Goal: Task Accomplishment & Management: Use online tool/utility

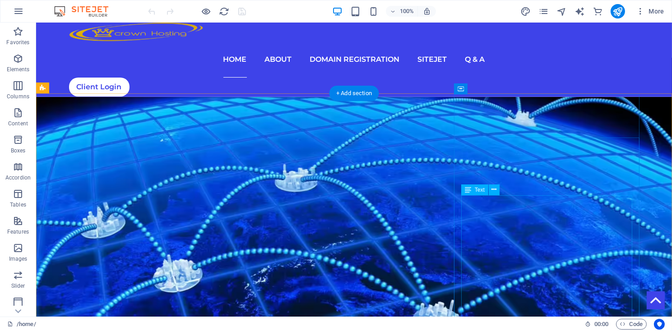
scroll to position [426, 0]
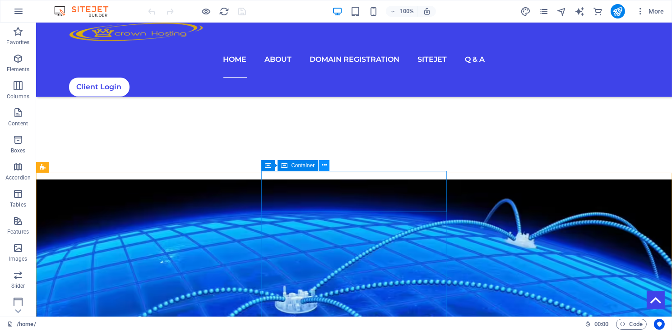
click at [324, 167] on icon at bounding box center [324, 165] width 5 height 9
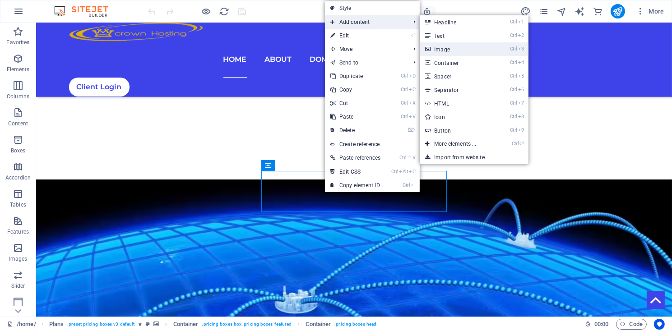
click at [446, 51] on link "Ctrl 3 Image" at bounding box center [457, 49] width 74 height 14
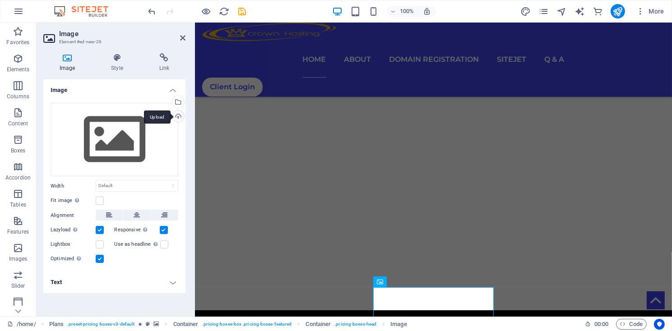
click at [179, 116] on div "Upload" at bounding box center [178, 118] width 14 height 14
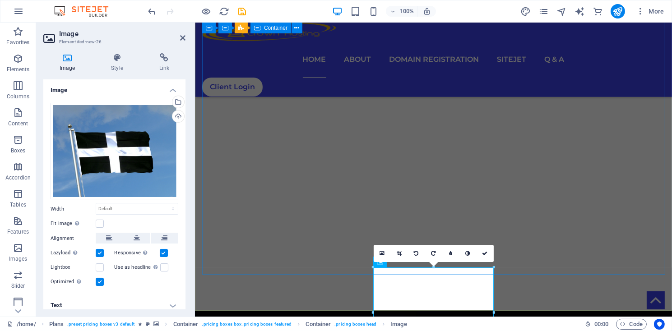
scroll to position [487, 0]
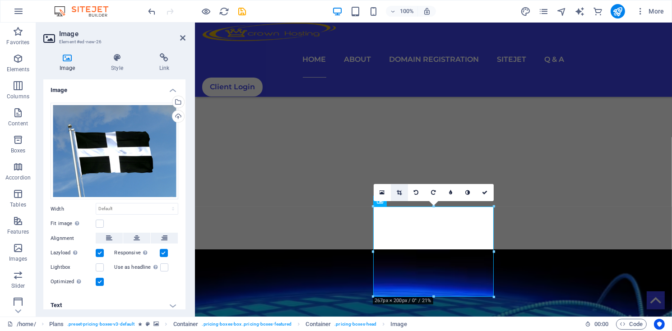
click at [398, 194] on icon at bounding box center [399, 192] width 5 height 5
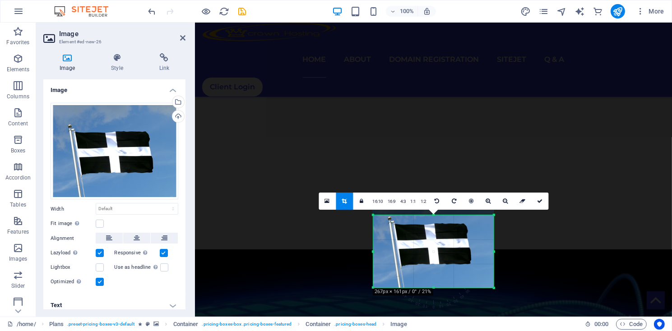
drag, startPoint x: 434, startPoint y: 207, endPoint x: 434, endPoint y: 225, distance: 17.6
click at [434, 225] on div "180 170 160 150 140 130 120 110 100 90 80 70 60 50 40 30 20 10 0 -10 -20 -30 -4…" at bounding box center [433, 251] width 120 height 73
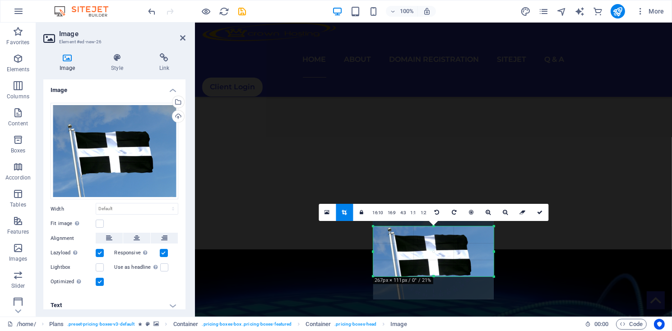
drag, startPoint x: 433, startPoint y: 287, endPoint x: 439, endPoint y: 264, distance: 23.4
click at [439, 264] on div "180 170 160 150 140 130 120 110 100 90 80 70 60 50 40 30 20 10 0 -10 -20 -30 -4…" at bounding box center [433, 251] width 120 height 50
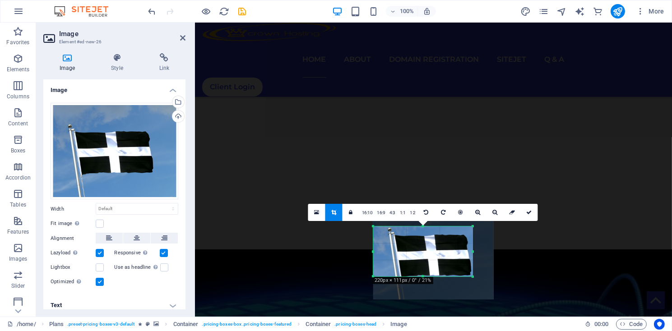
drag, startPoint x: 494, startPoint y: 252, endPoint x: 473, endPoint y: 254, distance: 21.3
click at [473, 254] on div at bounding box center [472, 251] width 3 height 50
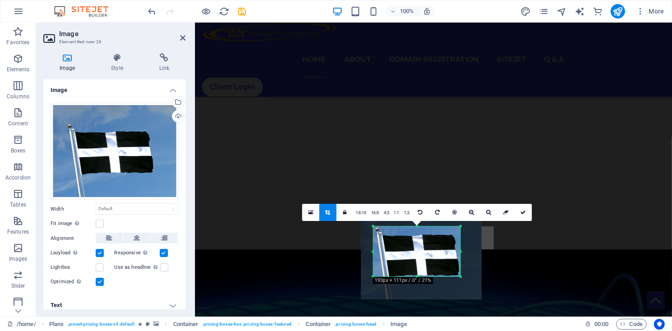
drag, startPoint x: 373, startPoint y: 252, endPoint x: 385, endPoint y: 252, distance: 12.2
click at [385, 252] on div "180 170 160 150 140 130 120 110 100 90 80 70 60 50 40 30 20 10 0 -10 -20 -30 -4…" at bounding box center [416, 251] width 87 height 50
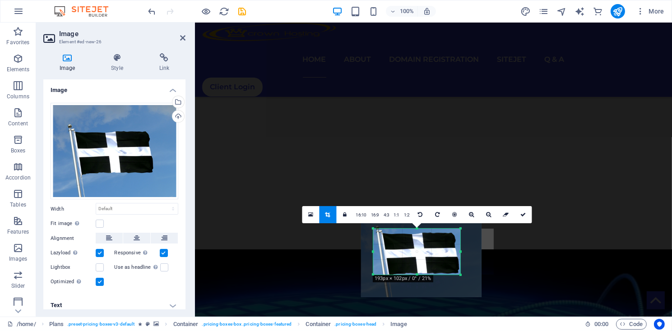
click at [416, 231] on div "180 170 160 150 140 130 120 110 100 90 80 70 60 50 40 30 20 10 0 -10 -20 -30 -4…" at bounding box center [416, 252] width 87 height 46
click at [523, 214] on icon at bounding box center [522, 214] width 5 height 5
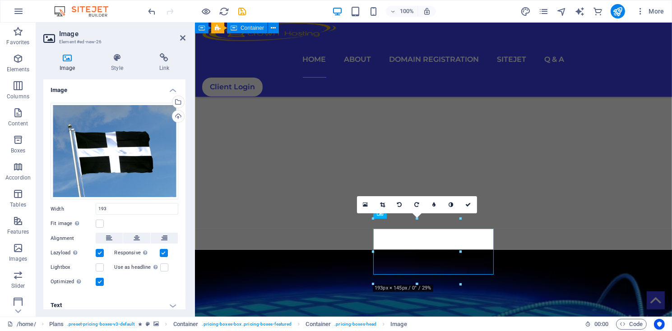
type input "193"
select select "px"
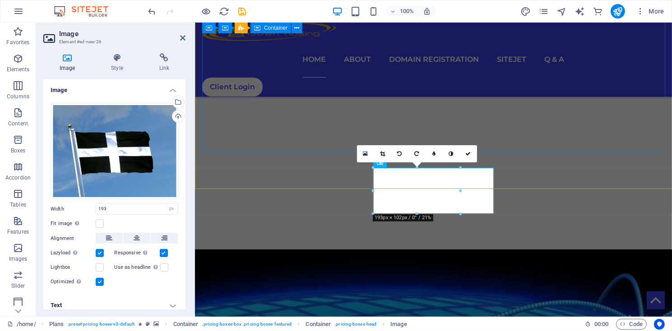
scroll to position [548, 0]
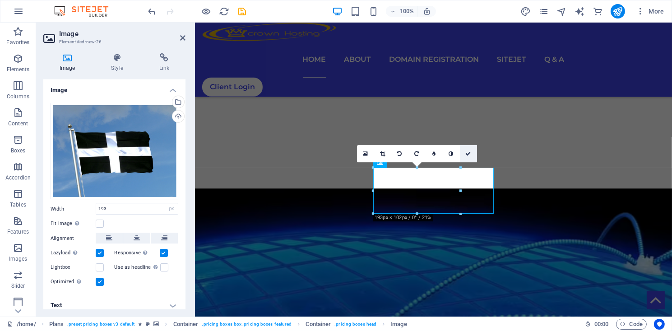
click at [466, 155] on icon at bounding box center [468, 153] width 5 height 5
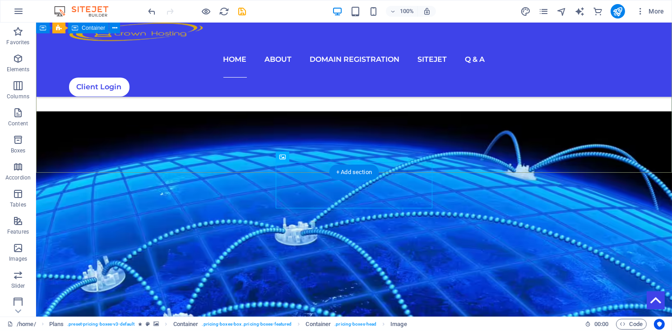
scroll to position [426, 0]
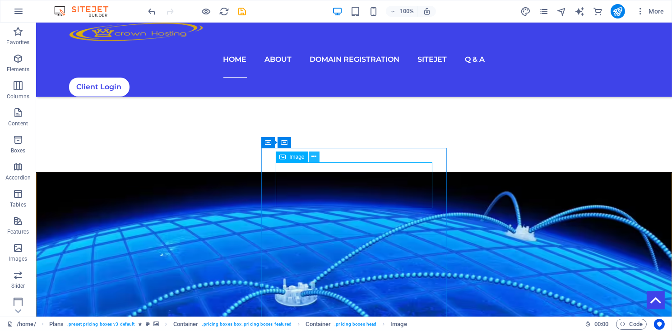
click at [312, 157] on icon at bounding box center [313, 156] width 5 height 9
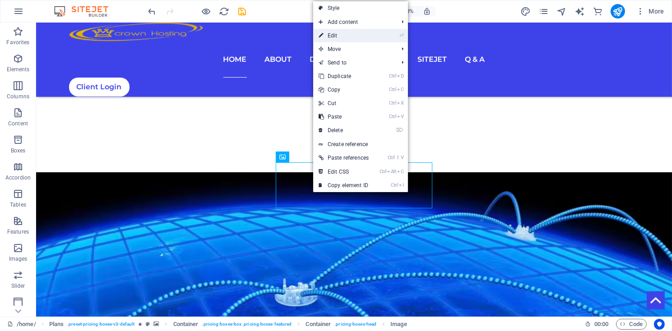
click at [337, 38] on link "⏎ Edit" at bounding box center [343, 36] width 61 height 14
select select "px"
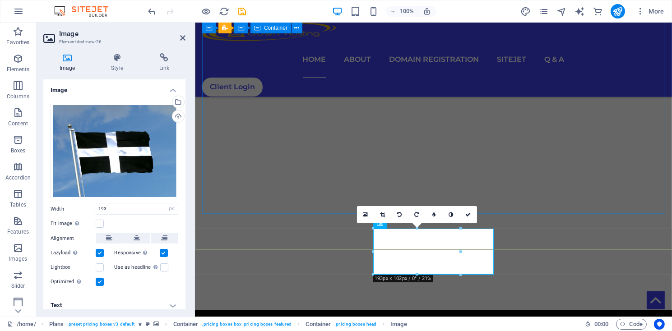
scroll to position [487, 0]
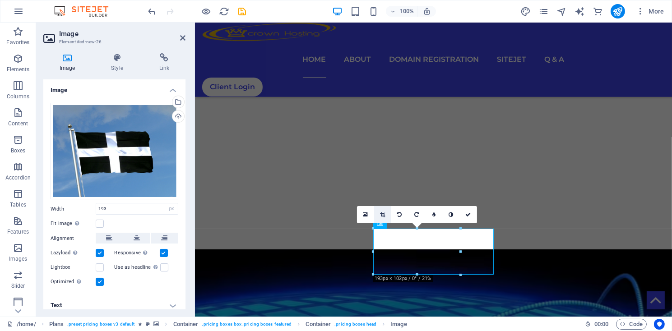
click at [381, 215] on icon at bounding box center [382, 214] width 5 height 5
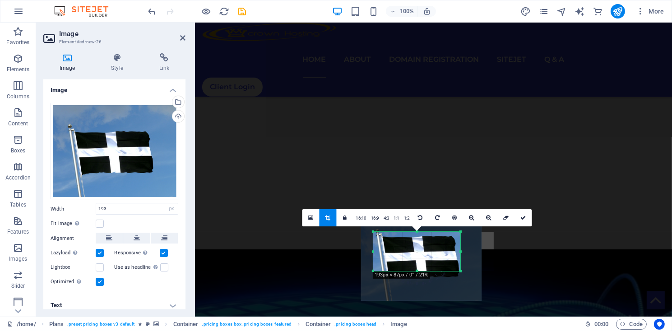
drag, startPoint x: 417, startPoint y: 276, endPoint x: 419, endPoint y: 269, distance: 7.0
click at [419, 269] on div "180 170 160 150 140 130 120 110 100 90 80 70 60 50 40 30 20 10 0 -10 -20 -30 -4…" at bounding box center [416, 251] width 87 height 39
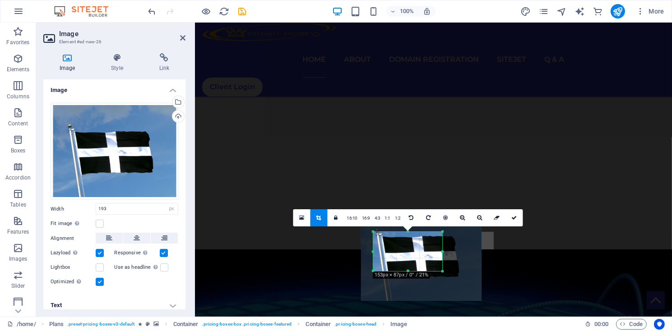
drag, startPoint x: 461, startPoint y: 251, endPoint x: 443, endPoint y: 253, distance: 18.1
click at [443, 253] on div at bounding box center [442, 251] width 3 height 39
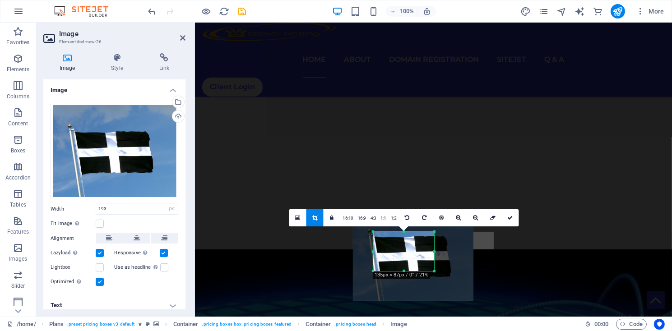
drag, startPoint x: 372, startPoint y: 253, endPoint x: 380, endPoint y: 254, distance: 8.1
click at [380, 254] on div "180 170 160 150 140 130 120 110 100 90 80 70 60 50 40 30 20 10 0 -10 -20 -30 -4…" at bounding box center [403, 251] width 61 height 39
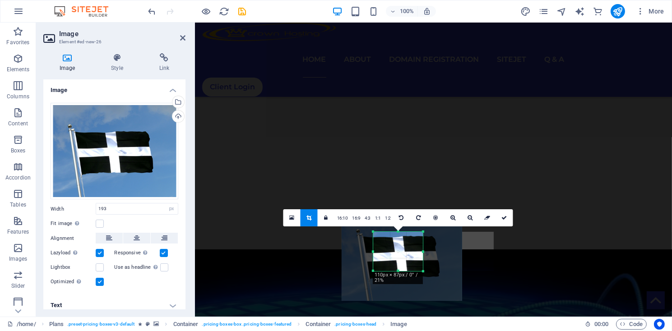
drag, startPoint x: 372, startPoint y: 252, endPoint x: 383, endPoint y: 254, distance: 11.4
click at [383, 254] on div "180 170 160 150 140 130 120 110 100 90 80 70 60 50 40 30 20 10 0 -10 -20 -30 -4…" at bounding box center [398, 251] width 50 height 39
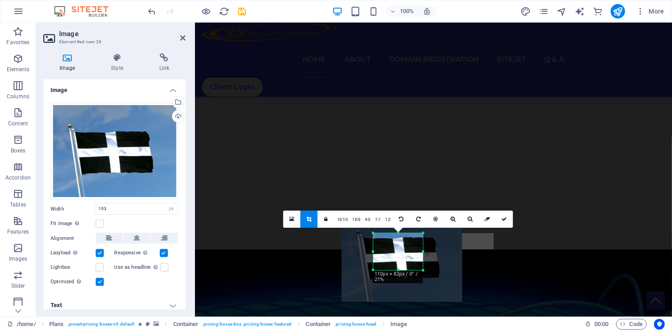
click at [400, 269] on div at bounding box center [398, 270] width 50 height 3
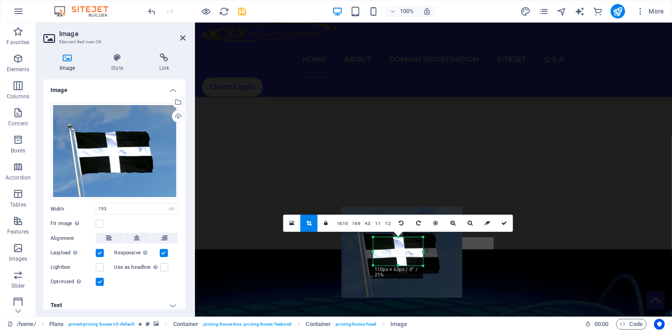
drag, startPoint x: 398, startPoint y: 234, endPoint x: 398, endPoint y: 242, distance: 8.6
click at [398, 242] on div "180 170 160 150 140 130 120 110 100 90 80 70 60 50 40 30 20 10 0 -10 -20 -30 -4…" at bounding box center [398, 251] width 50 height 28
click at [502, 224] on icon at bounding box center [504, 223] width 5 height 5
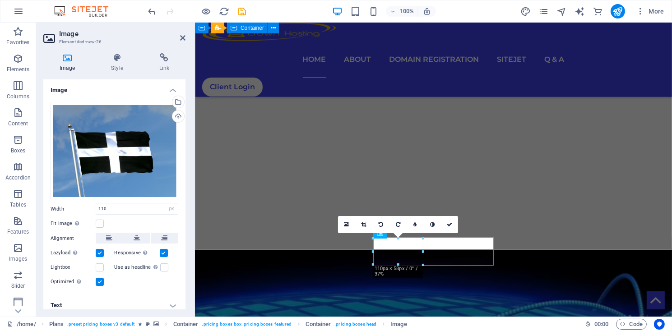
type input "110"
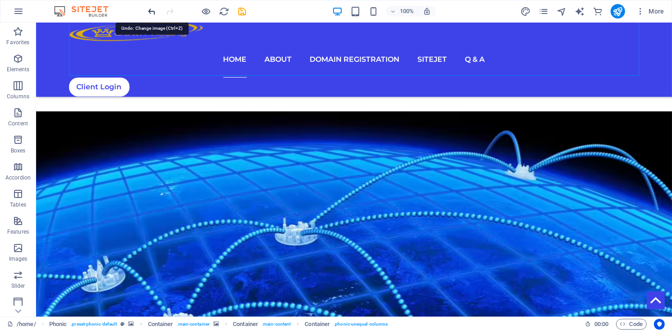
click at [151, 9] on icon "undo" at bounding box center [152, 11] width 10 height 10
click at [641, 12] on icon "button" at bounding box center [640, 11] width 9 height 9
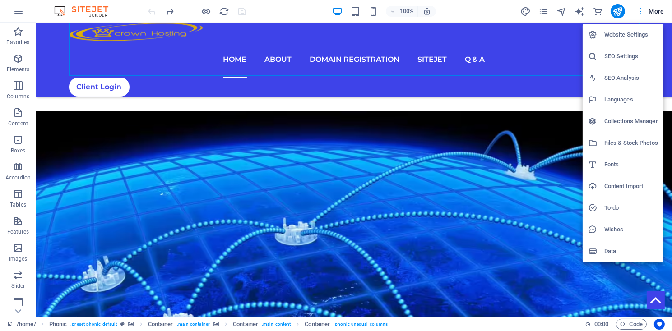
click at [613, 144] on h6 "Files & Stock Photos" at bounding box center [631, 143] width 54 height 11
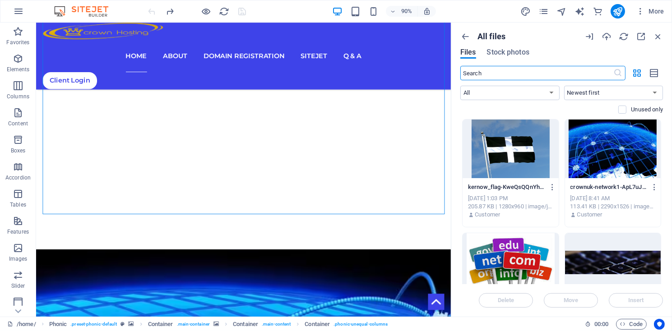
scroll to position [490, 0]
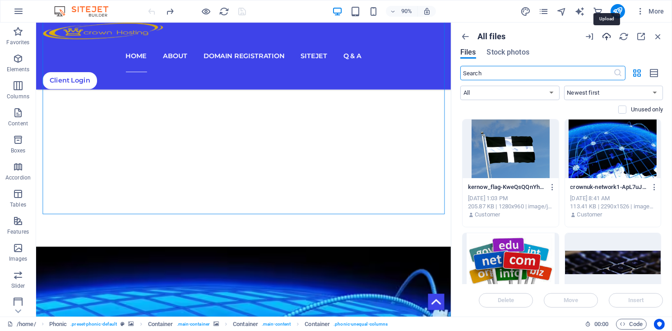
click at [607, 40] on icon "button" at bounding box center [606, 37] width 10 height 10
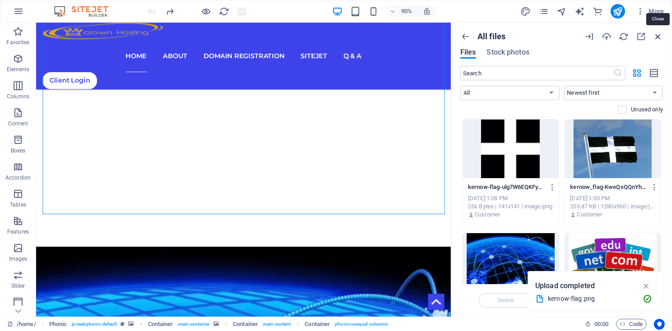
click at [658, 36] on icon "button" at bounding box center [658, 37] width 10 height 10
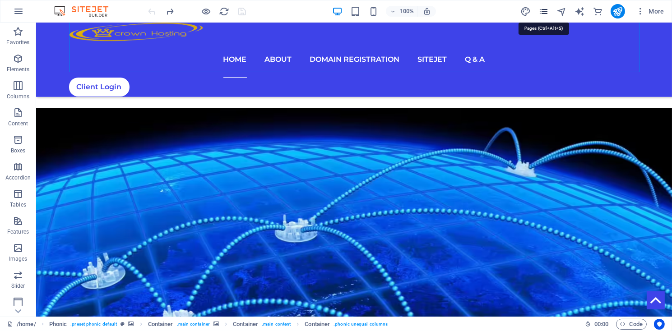
click at [547, 13] on icon "pages" at bounding box center [543, 11] width 10 height 10
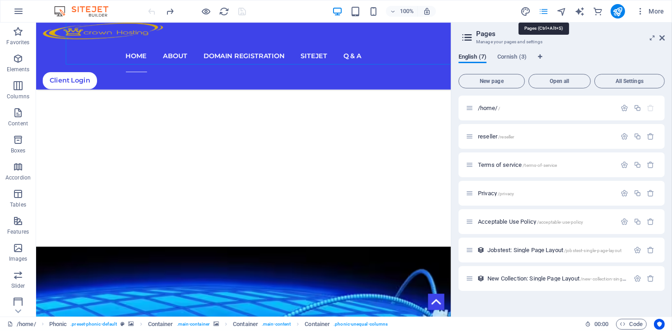
scroll to position [494, 0]
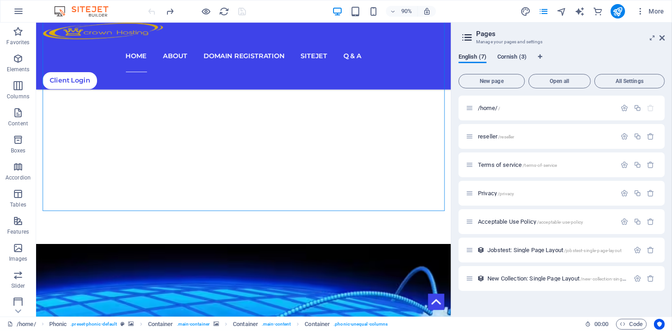
click at [515, 57] on span "Cornish (3)" at bounding box center [511, 57] width 29 height 13
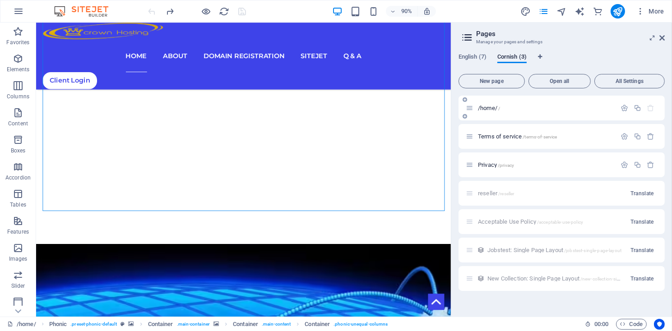
click at [486, 107] on span "/home/ /" at bounding box center [489, 108] width 22 height 7
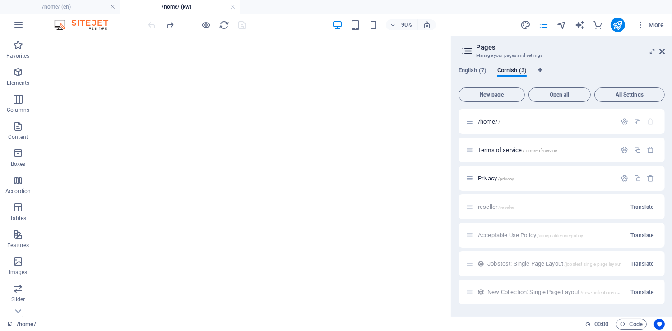
scroll to position [548, 0]
click at [662, 48] on icon at bounding box center [661, 51] width 5 height 7
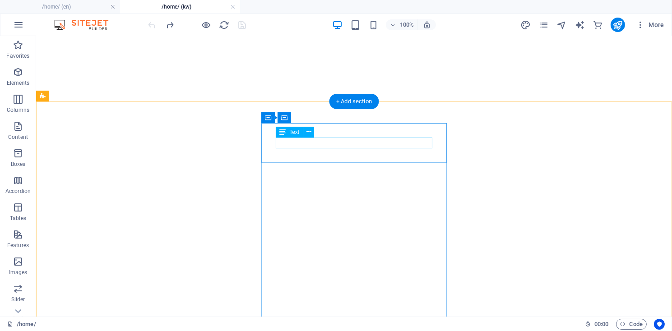
scroll to position [423, 0]
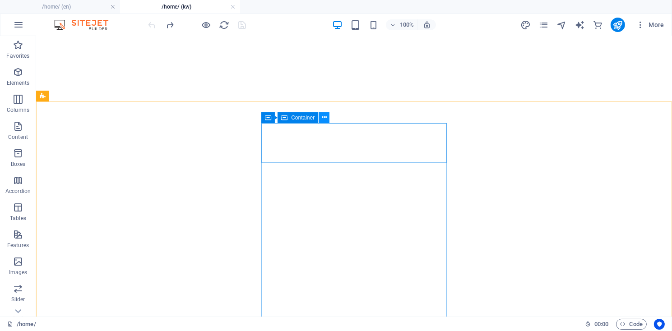
click at [322, 116] on button at bounding box center [323, 117] width 11 height 11
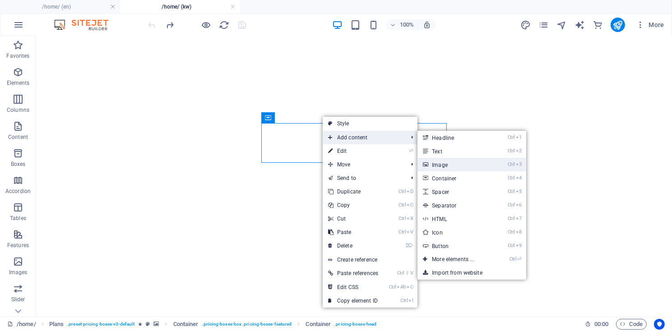
click at [437, 163] on link "Ctrl 3 Image" at bounding box center [454, 165] width 74 height 14
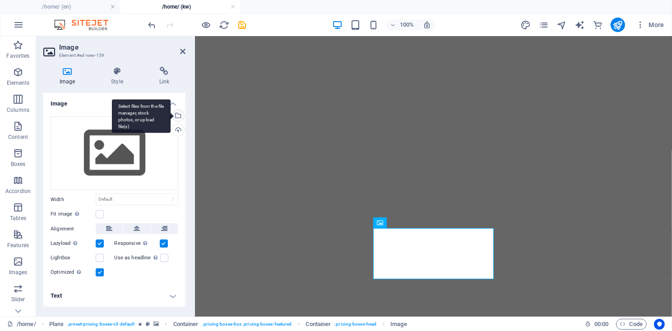
click at [171, 117] on div "Select files from the file manager, stock photos, or upload file(s)" at bounding box center [141, 116] width 59 height 34
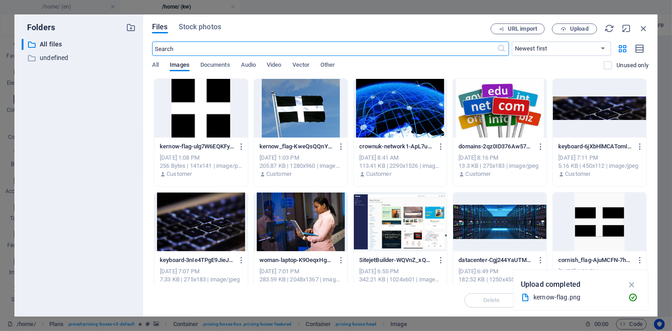
click at [198, 112] on div at bounding box center [200, 108] width 93 height 59
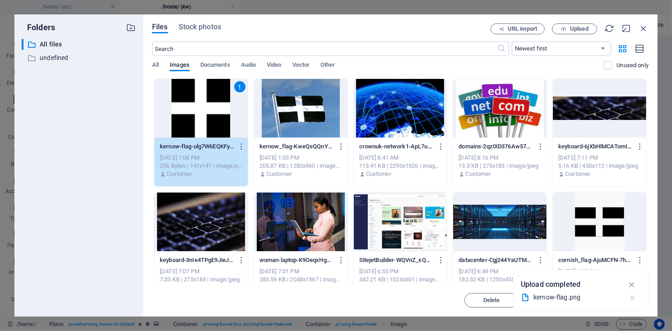
click at [631, 298] on icon "button" at bounding box center [631, 297] width 9 height 9
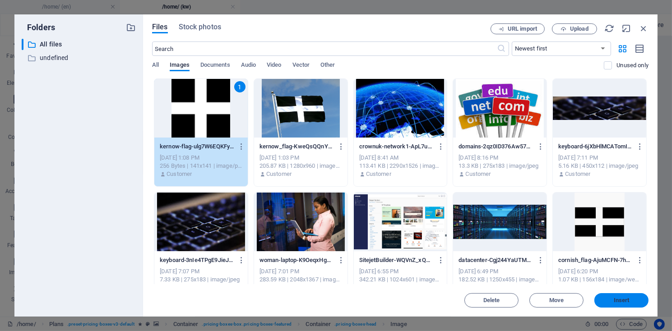
click at [627, 302] on span "Insert" at bounding box center [622, 300] width 16 height 5
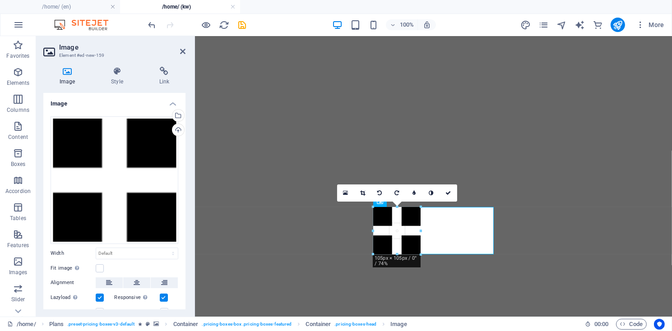
drag, startPoint x: 405, startPoint y: 264, endPoint x: 407, endPoint y: 245, distance: 19.1
type input "105"
select select "px"
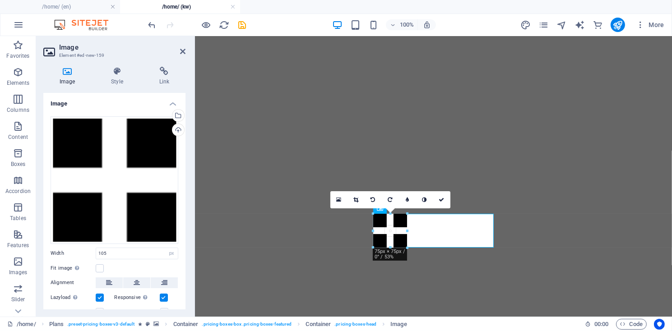
drag, startPoint x: 397, startPoint y: 254, endPoint x: 397, endPoint y: 239, distance: 15.4
type input "75"
click at [441, 201] on icon at bounding box center [441, 199] width 5 height 5
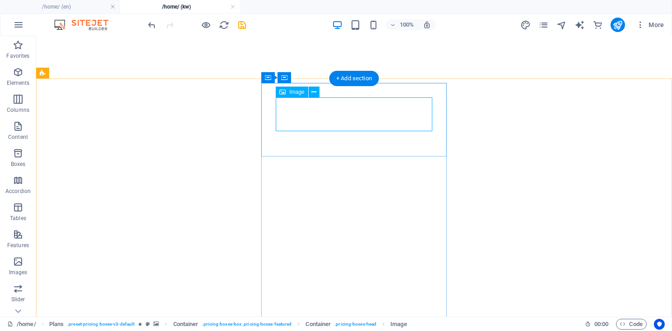
select select "px"
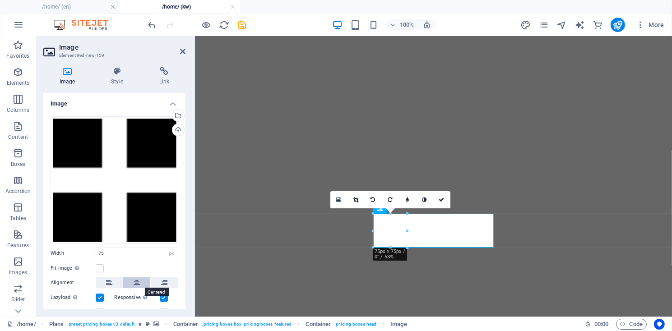
click at [134, 286] on icon at bounding box center [137, 282] width 6 height 11
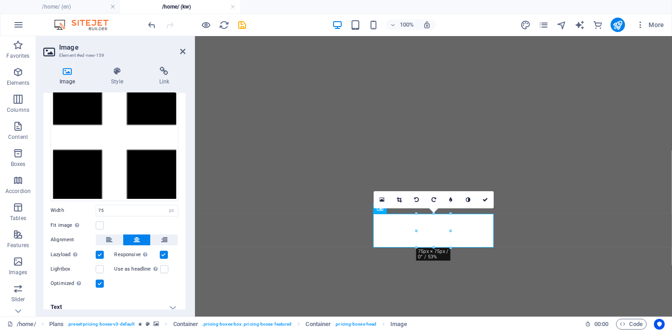
scroll to position [51, 0]
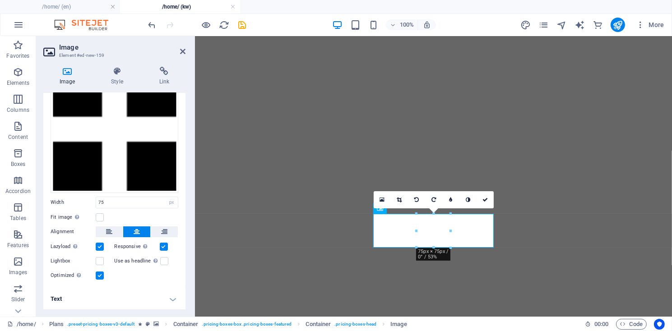
click at [172, 299] on h4 "Text" at bounding box center [114, 299] width 142 height 22
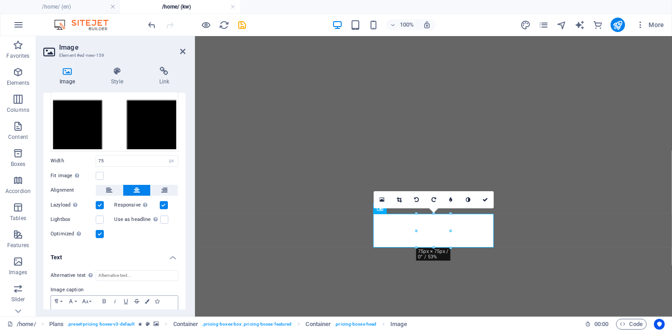
scroll to position [136, 0]
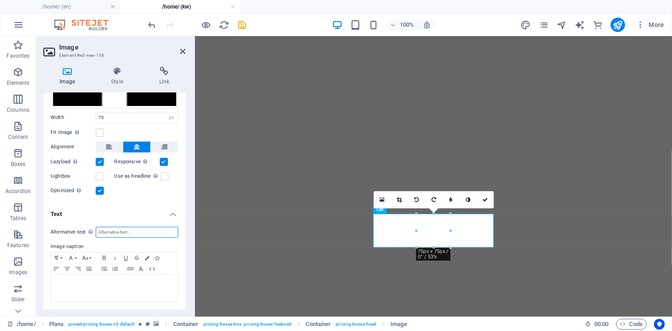
click at [106, 234] on input "Alternative text The alternative text is used by devices that cannot display im…" at bounding box center [137, 232] width 83 height 11
type input "Cornish_Flag"
click at [485, 199] on icon at bounding box center [484, 199] width 5 height 5
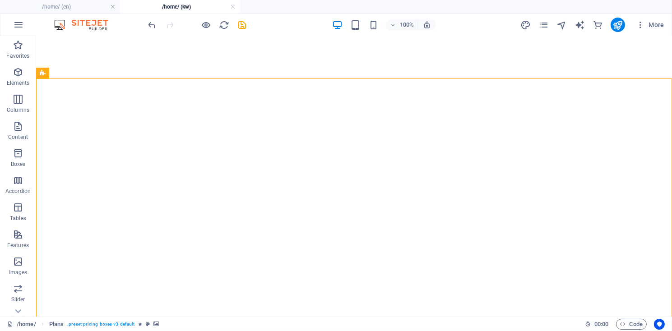
scroll to position [446, 0]
click at [309, 187] on icon at bounding box center [308, 187] width 5 height 9
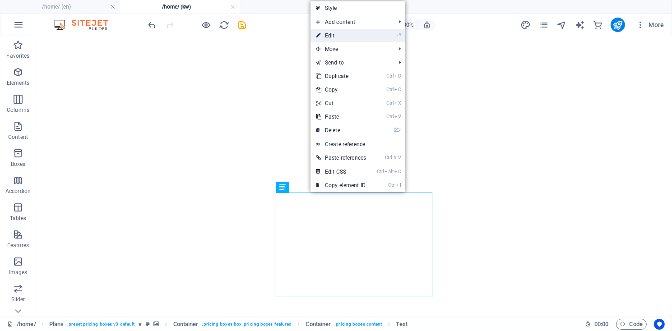
click at [336, 35] on link "⏎ Edit" at bounding box center [340, 36] width 61 height 14
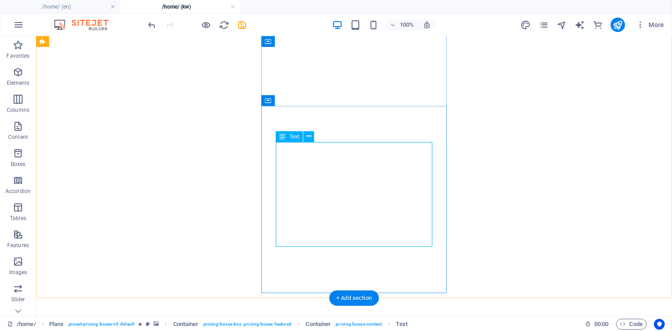
scroll to position [448, 0]
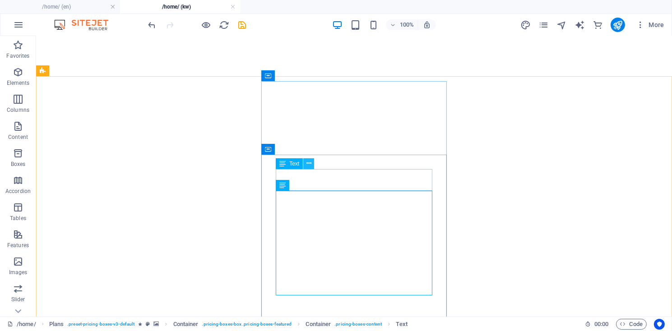
click at [309, 165] on icon at bounding box center [308, 163] width 5 height 9
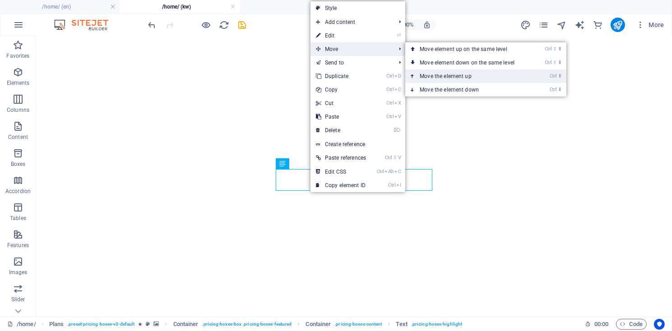
click at [431, 77] on link "Ctrl ⬆ Move the element up" at bounding box center [468, 76] width 127 height 14
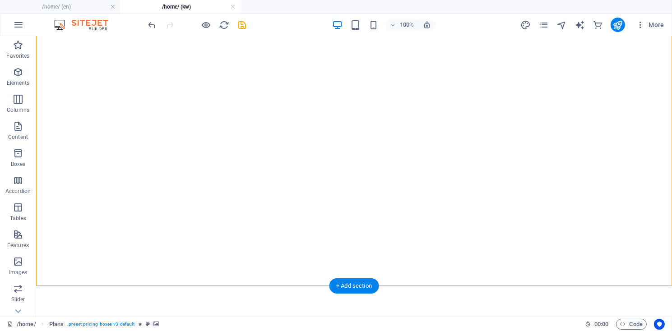
scroll to position [509, 0]
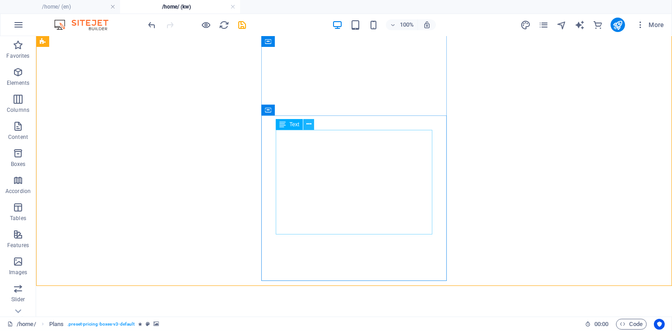
click at [306, 125] on button at bounding box center [308, 124] width 11 height 11
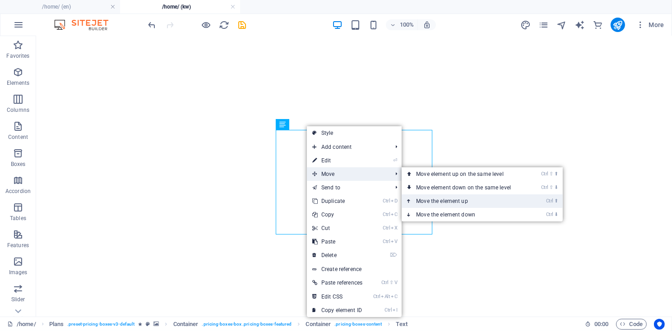
click at [428, 200] on link "Ctrl ⬆ Move the element up" at bounding box center [464, 201] width 127 height 14
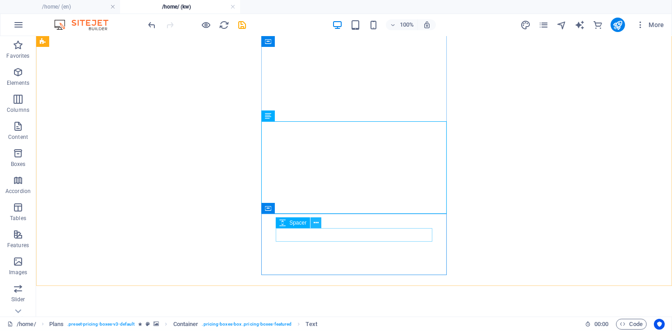
click at [316, 225] on icon at bounding box center [316, 222] width 5 height 9
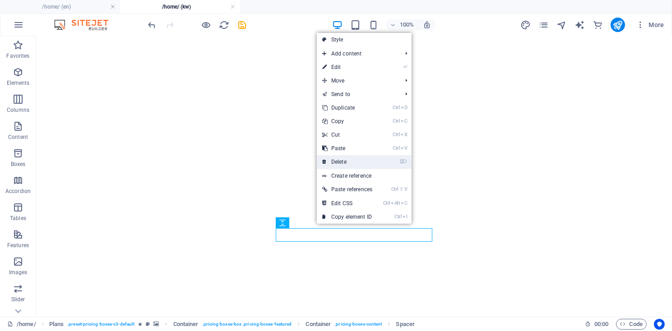
drag, startPoint x: 341, startPoint y: 164, endPoint x: 305, endPoint y: 127, distance: 51.0
click at [341, 164] on link "⌦ Delete" at bounding box center [347, 162] width 61 height 14
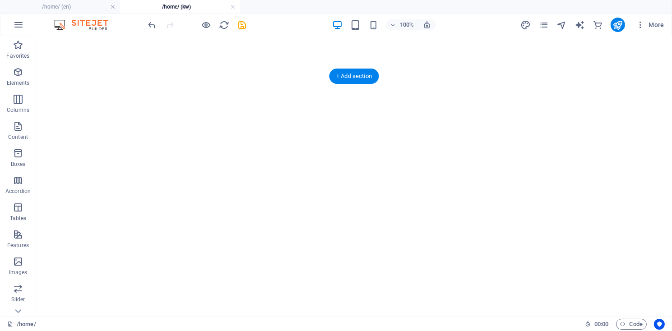
scroll to position [448, 0]
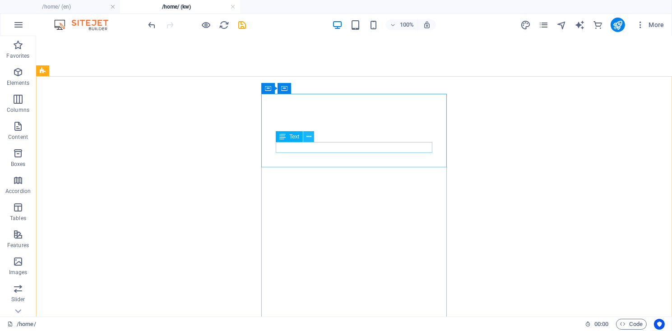
click at [309, 139] on icon at bounding box center [308, 136] width 5 height 9
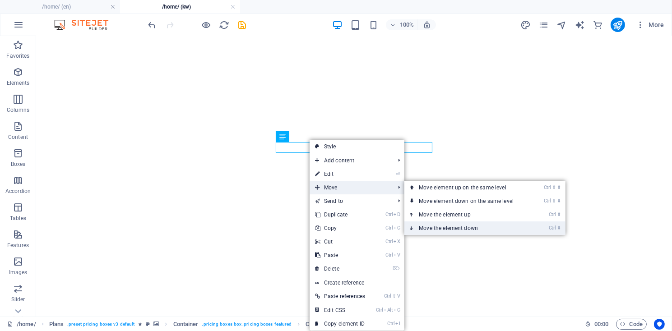
click at [433, 230] on link "Ctrl ⬇ Move the element down" at bounding box center [467, 228] width 127 height 14
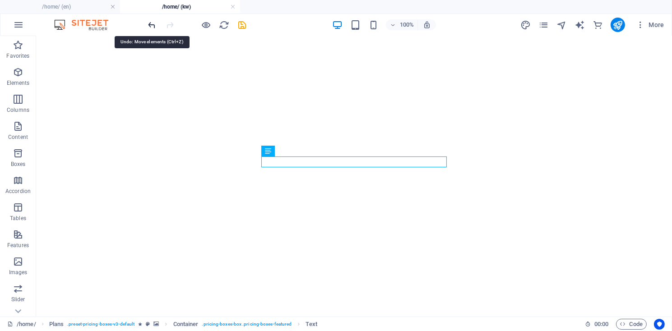
click at [152, 26] on icon "undo" at bounding box center [152, 25] width 10 height 10
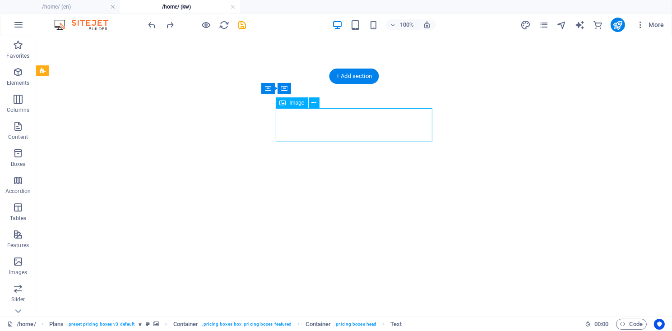
select select "px"
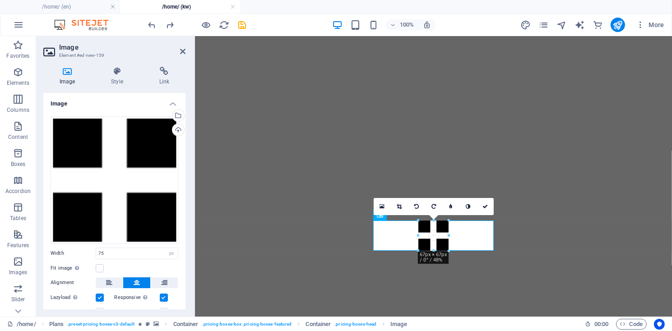
drag, startPoint x: 434, startPoint y: 252, endPoint x: 436, endPoint y: 246, distance: 6.9
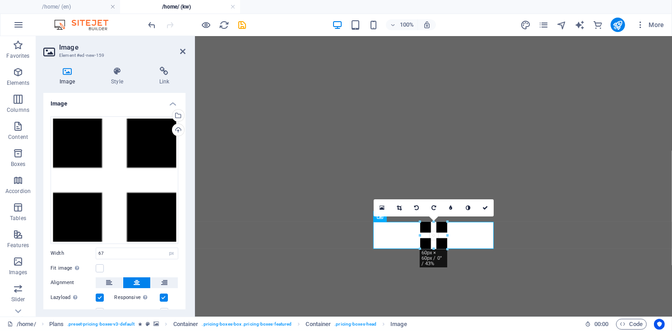
drag, startPoint x: 432, startPoint y: 252, endPoint x: 434, endPoint y: 247, distance: 5.0
type input "60"
click at [484, 209] on icon at bounding box center [484, 207] width 5 height 5
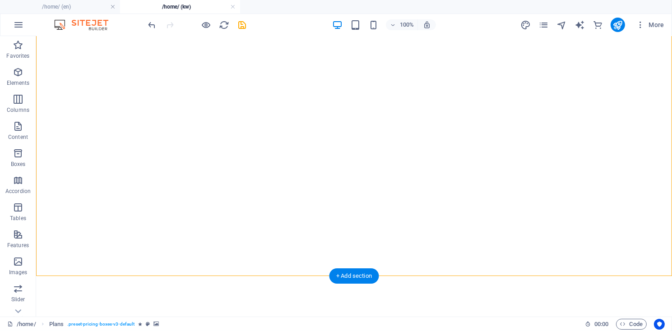
scroll to position [570, 0]
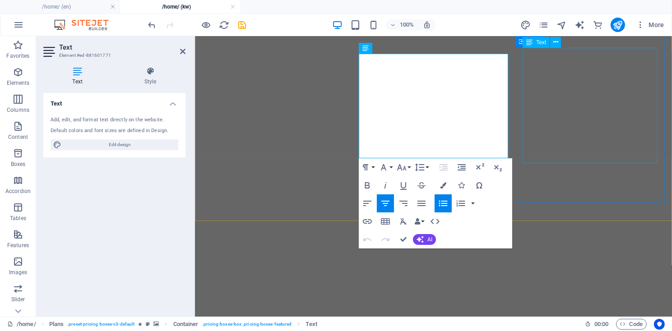
scroll to position [686, 0]
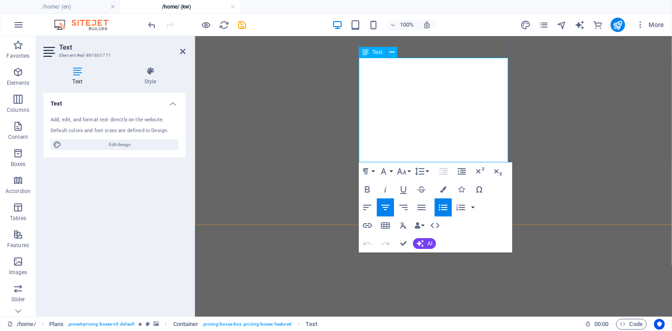
drag, startPoint x: 405, startPoint y: 244, endPoint x: 370, endPoint y: 207, distance: 51.1
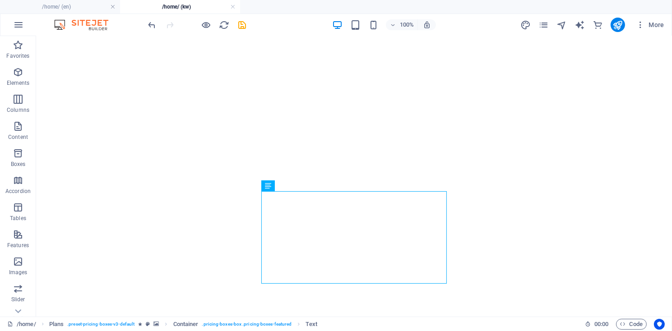
scroll to position [443, 0]
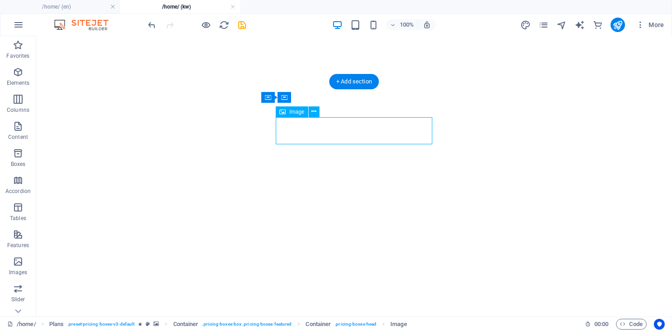
select select "px"
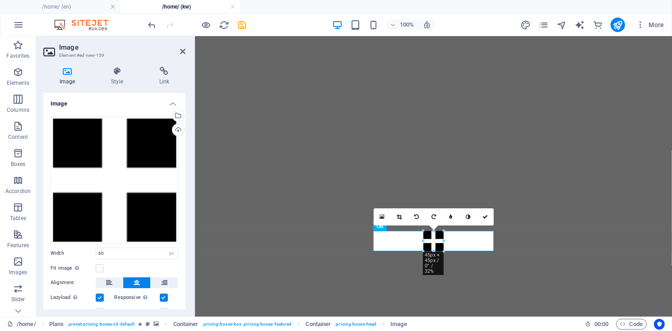
drag, startPoint x: 434, startPoint y: 255, endPoint x: 436, endPoint y: 248, distance: 7.1
type input "45"
click at [484, 218] on icon at bounding box center [484, 216] width 5 height 5
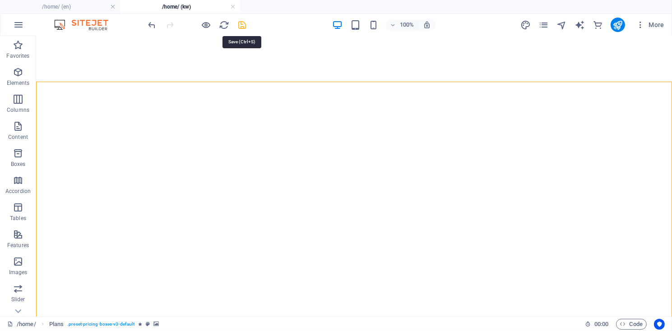
click at [241, 24] on icon "save" at bounding box center [242, 25] width 10 height 10
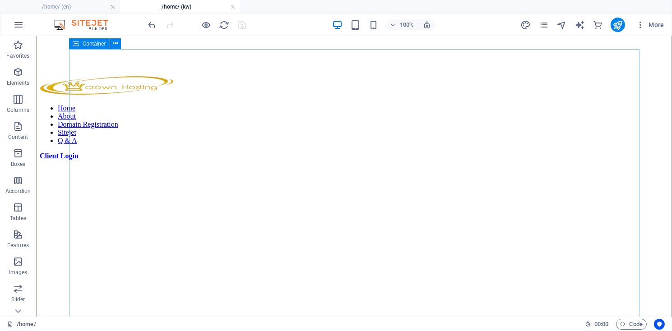
scroll to position [122, 0]
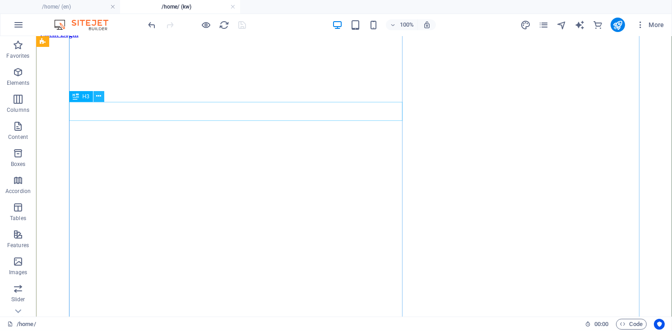
click at [99, 97] on icon at bounding box center [98, 96] width 5 height 9
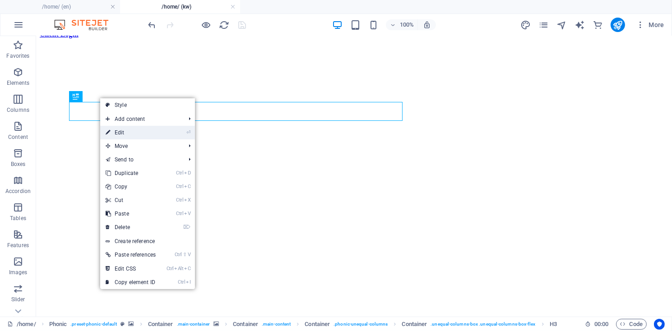
click at [126, 134] on link "⏎ Edit" at bounding box center [130, 133] width 61 height 14
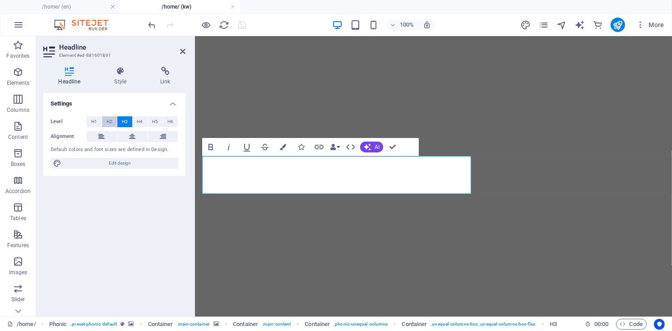
click at [109, 122] on span "H2" at bounding box center [109, 121] width 6 height 11
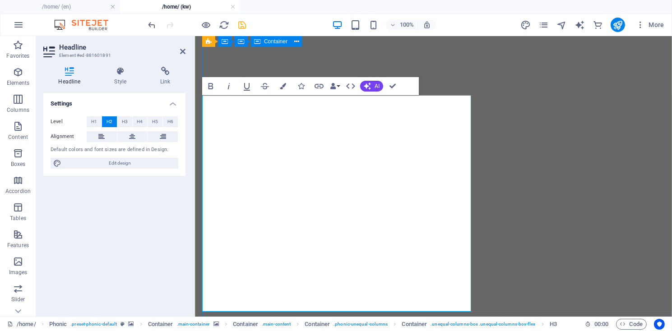
scroll to position [183, 0]
click at [122, 121] on span "H3" at bounding box center [125, 121] width 6 height 11
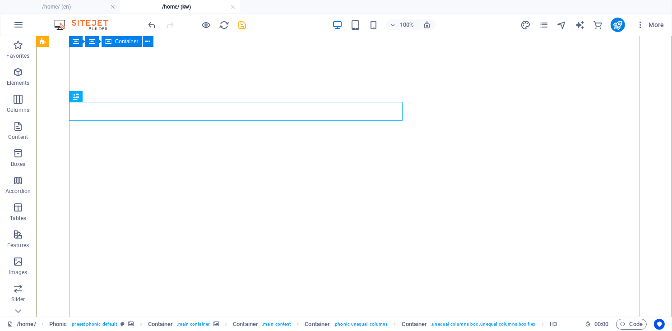
scroll to position [61, 0]
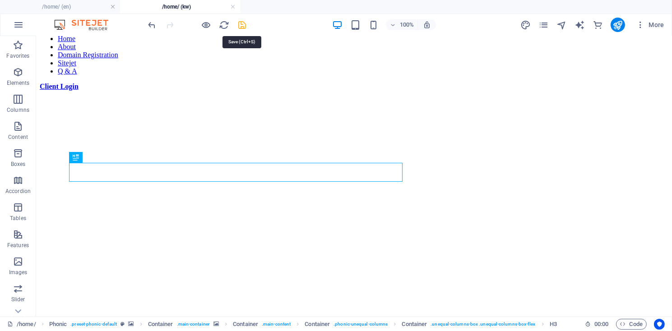
click at [240, 25] on icon "save" at bounding box center [242, 25] width 10 height 10
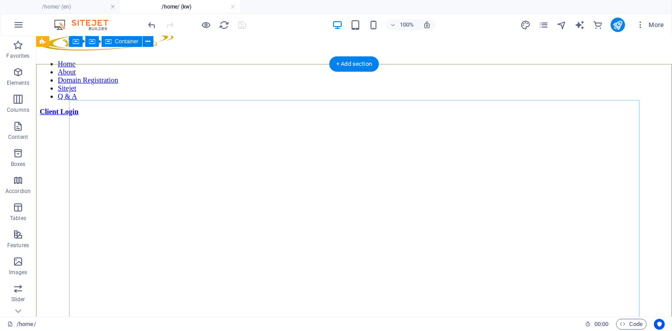
scroll to position [0, 0]
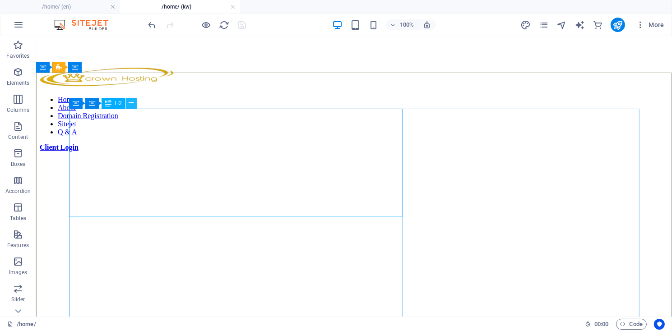
click at [131, 105] on icon at bounding box center [131, 102] width 5 height 9
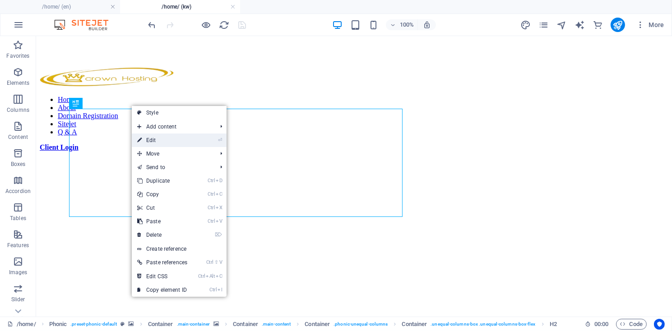
click at [148, 139] on link "⏎ Edit" at bounding box center [162, 141] width 61 height 14
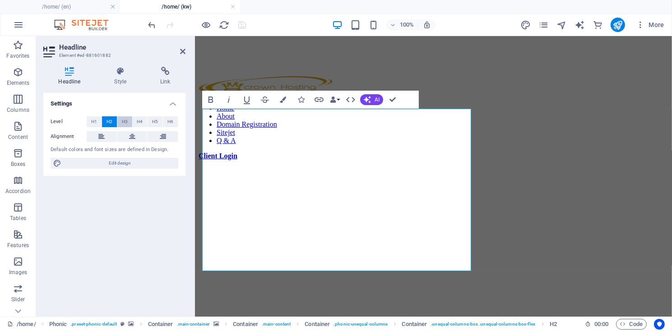
click at [123, 123] on span "H3" at bounding box center [125, 121] width 6 height 11
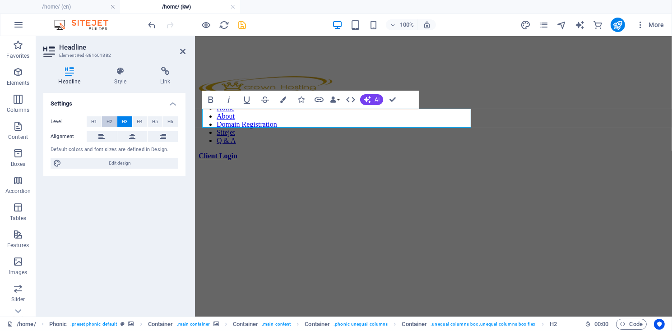
click at [111, 125] on span "H2" at bounding box center [109, 121] width 6 height 11
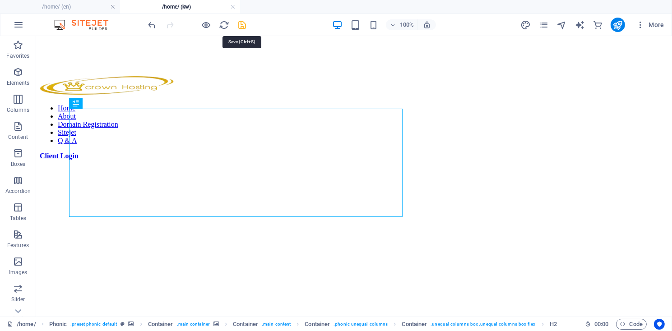
click at [241, 23] on icon "save" at bounding box center [242, 25] width 10 height 10
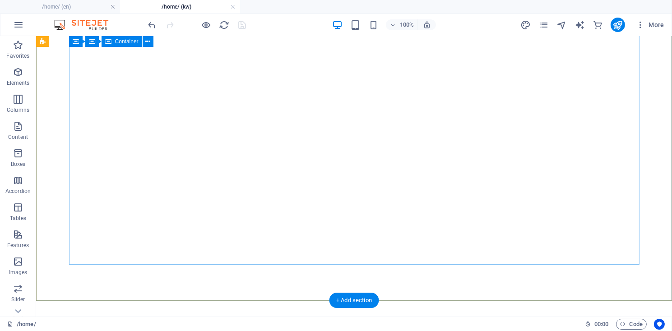
scroll to position [426, 0]
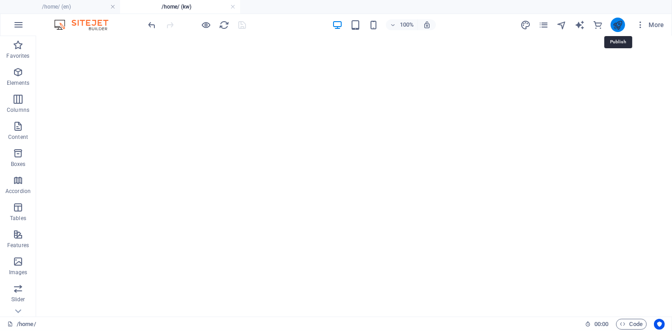
click at [619, 24] on icon "publish" at bounding box center [617, 25] width 10 height 10
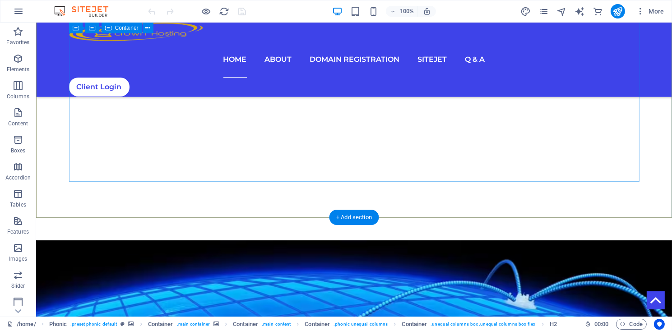
scroll to position [487, 0]
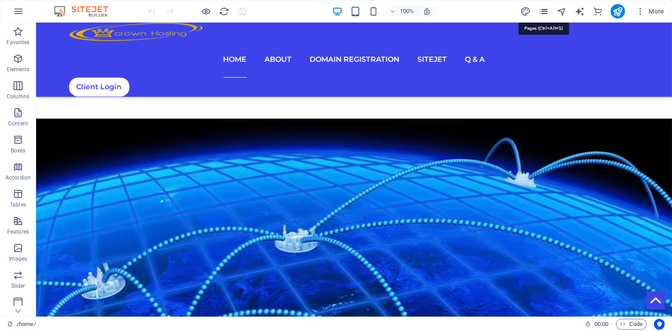
click at [541, 12] on icon "pages" at bounding box center [543, 11] width 10 height 10
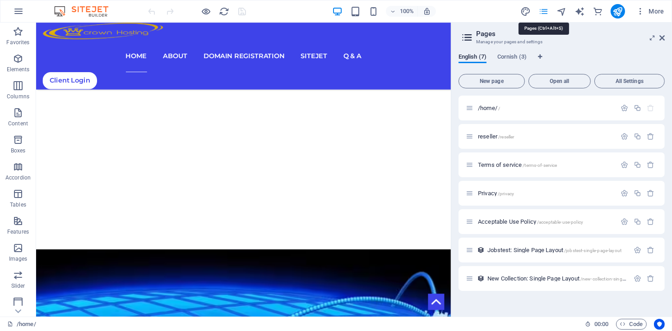
scroll to position [490, 0]
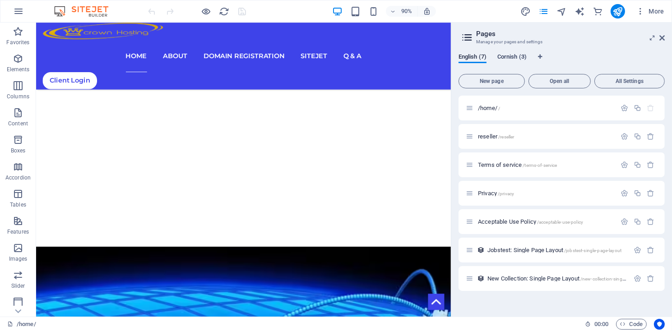
click at [507, 58] on span "Cornish (3)" at bounding box center [511, 57] width 29 height 13
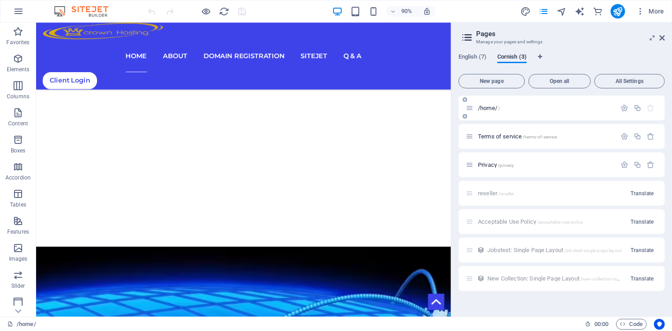
click at [484, 109] on span "/home/ /" at bounding box center [489, 108] width 22 height 7
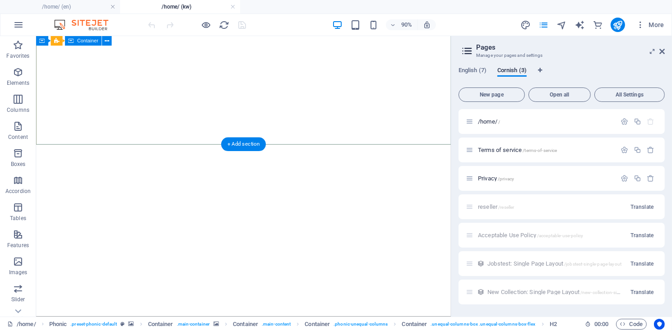
scroll to position [548, 0]
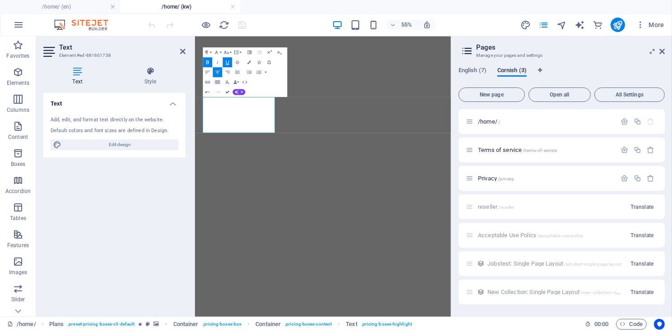
scroll to position [548, 0]
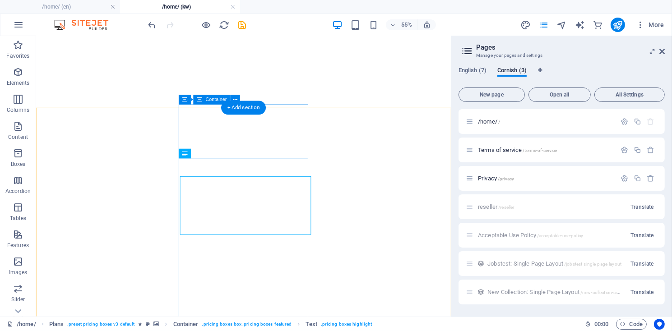
scroll to position [528, 0]
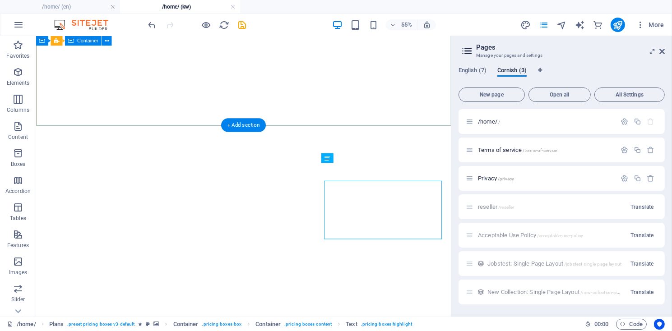
scroll to position [508, 0]
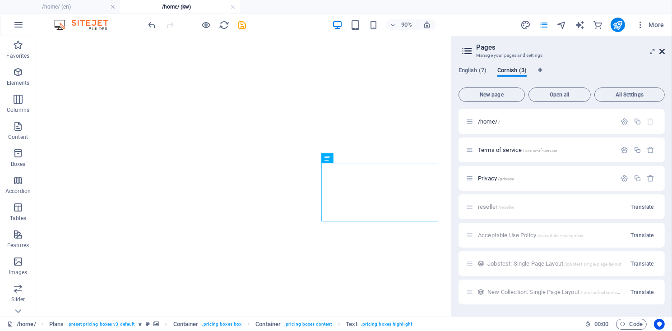
click at [664, 51] on icon at bounding box center [661, 51] width 5 height 7
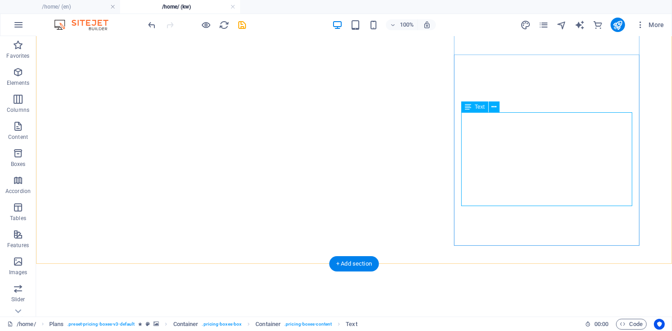
scroll to position [503, 0]
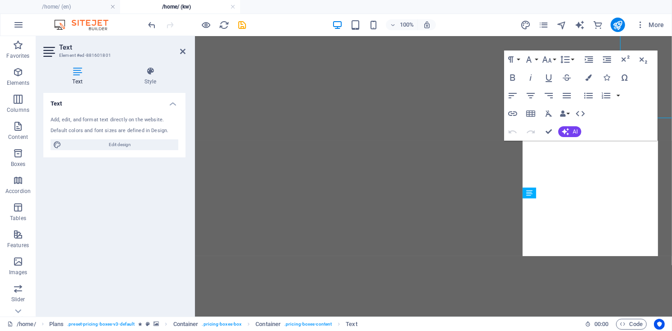
scroll to position [619, 0]
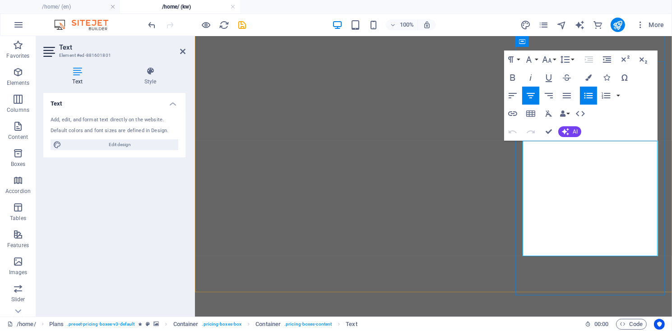
drag, startPoint x: 545, startPoint y: 150, endPoint x: 639, endPoint y: 248, distance: 135.6
click at [510, 77] on icon "button" at bounding box center [512, 77] width 11 height 11
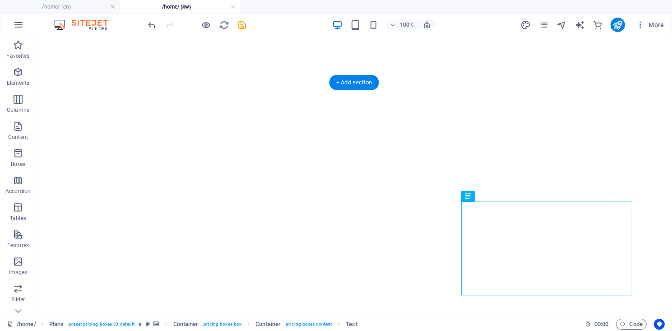
scroll to position [503, 0]
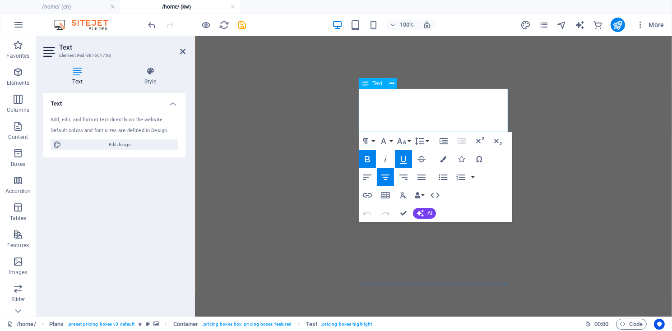
drag, startPoint x: 361, startPoint y: 100, endPoint x: 490, endPoint y: 125, distance: 131.4
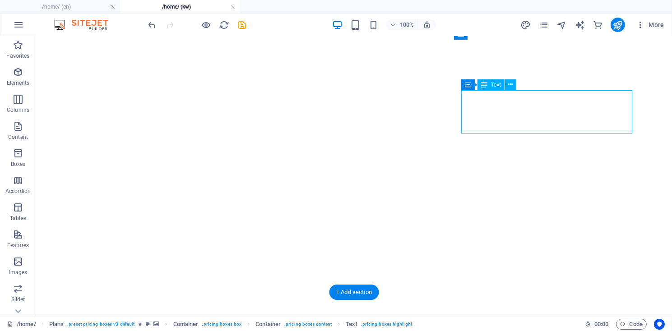
drag, startPoint x: 475, startPoint y: 100, endPoint x: 482, endPoint y: 101, distance: 7.3
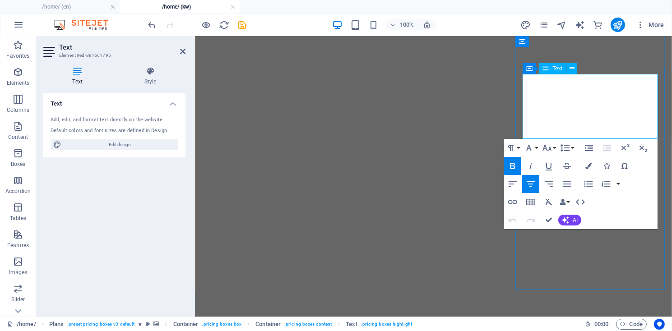
drag, startPoint x: 552, startPoint y: 87, endPoint x: 649, endPoint y: 129, distance: 106.1
click at [553, 148] on button "Font Size" at bounding box center [548, 148] width 17 height 18
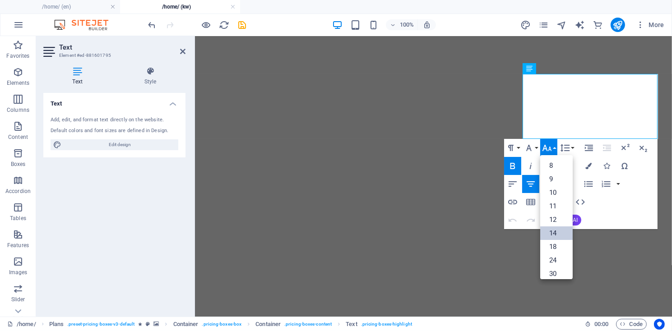
click at [554, 231] on link "14" at bounding box center [556, 233] width 32 height 14
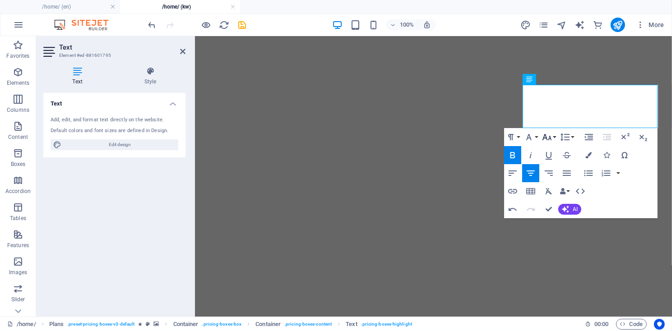
click at [545, 140] on icon "button" at bounding box center [546, 137] width 11 height 11
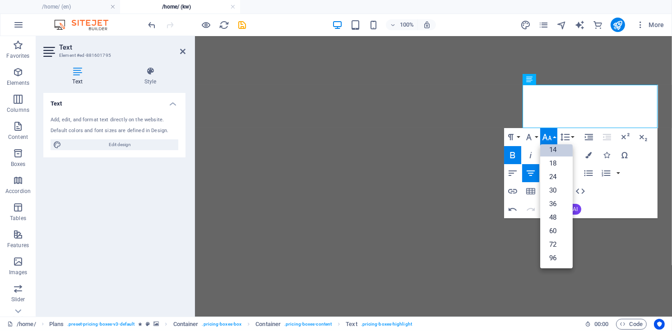
scroll to position [72, 0]
click at [553, 178] on link "24" at bounding box center [556, 178] width 32 height 14
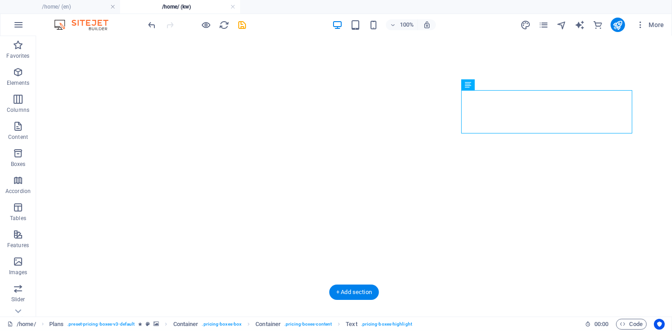
scroll to position [503, 0]
click at [241, 28] on icon "save" at bounding box center [242, 25] width 10 height 10
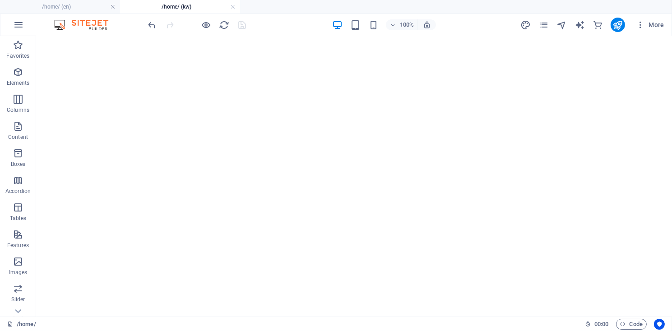
scroll to position [442, 0]
click at [650, 29] on span "More" at bounding box center [650, 24] width 28 height 9
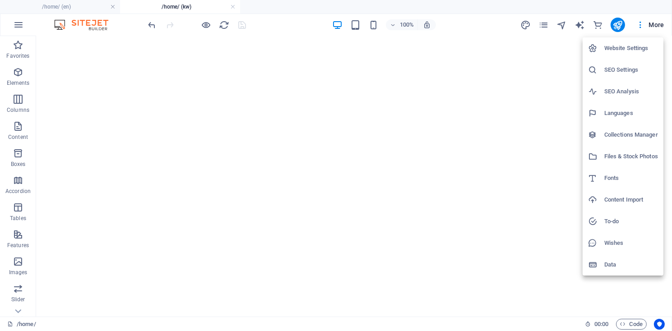
click at [628, 72] on h6 "SEO Settings" at bounding box center [631, 70] width 54 height 11
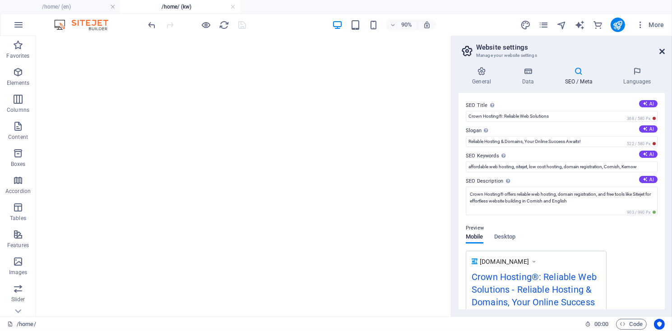
click at [662, 53] on icon at bounding box center [661, 51] width 5 height 7
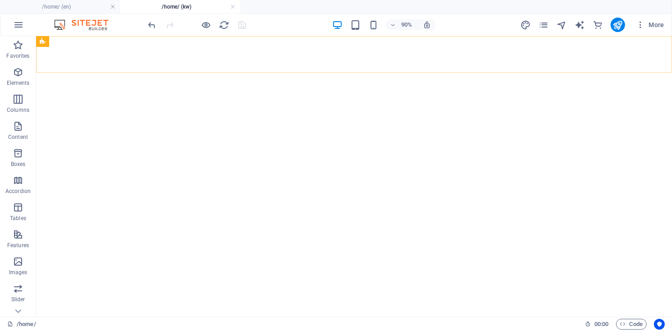
scroll to position [439, 0]
click at [616, 25] on icon "publish" at bounding box center [617, 25] width 10 height 10
